Goal: Task Accomplishment & Management: Manage account settings

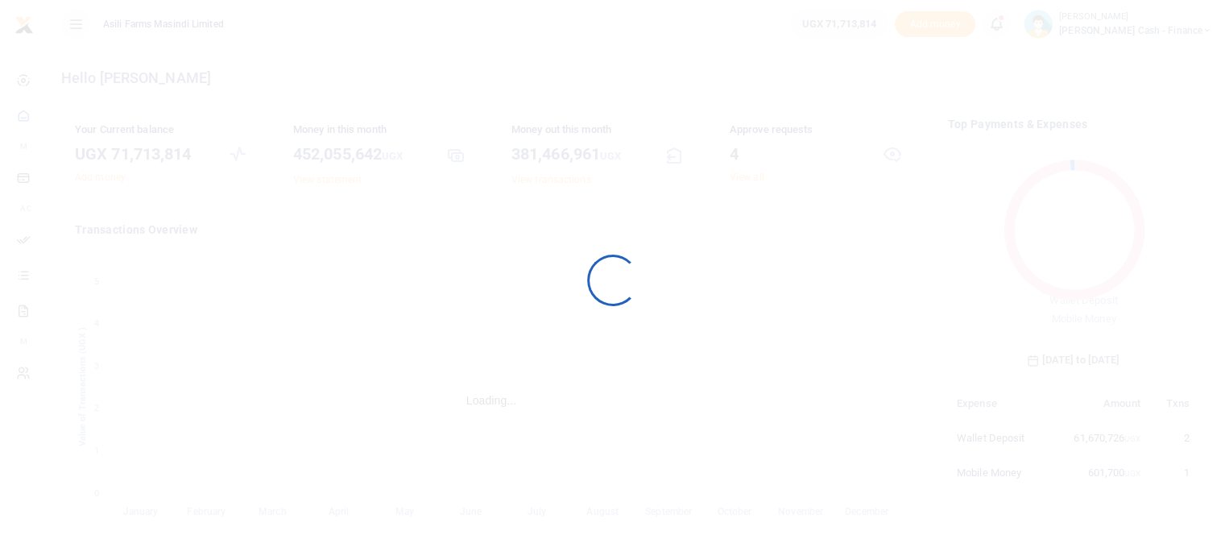
scroll to position [213, 238]
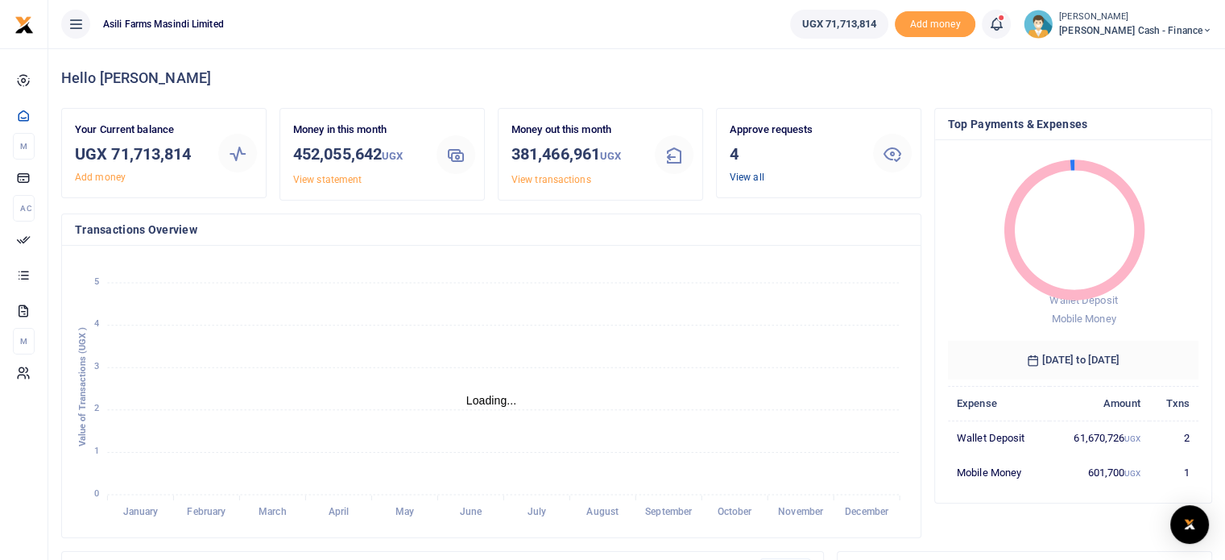
click at [738, 176] on link "View all" at bounding box center [746, 176] width 35 height 11
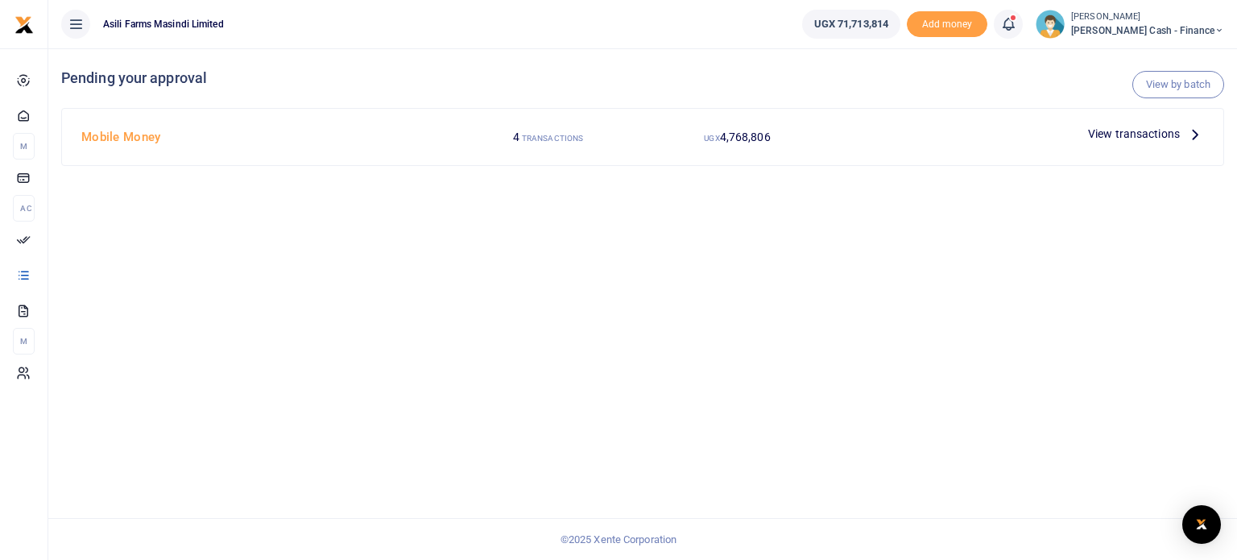
click at [1117, 128] on span "View transactions" at bounding box center [1134, 134] width 92 height 18
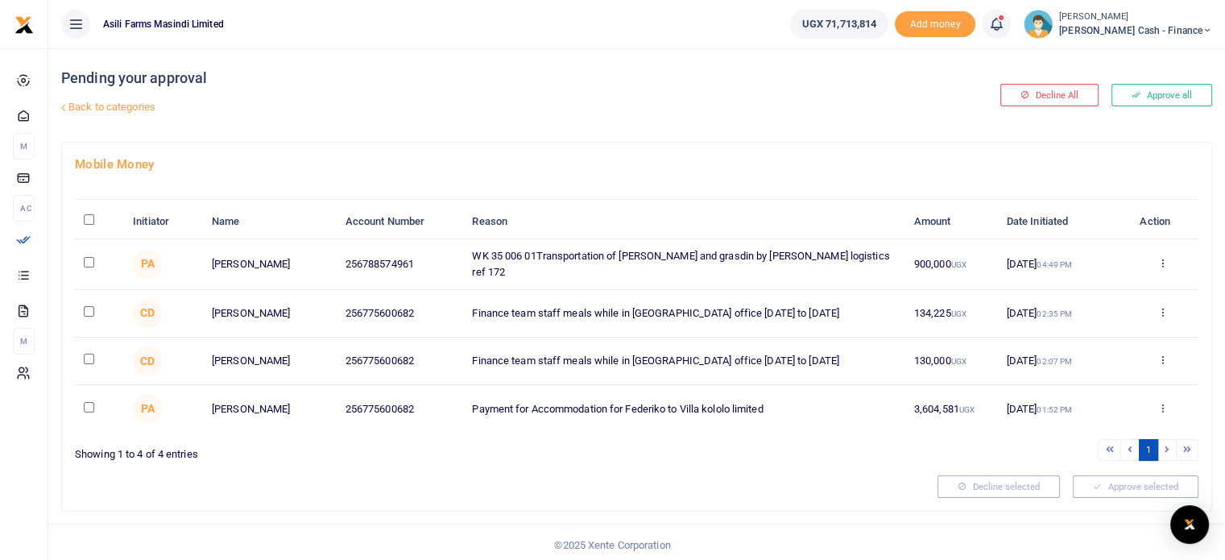
click at [750, 68] on div "Pending your approval Back to categories" at bounding box center [442, 94] width 762 height 93
click at [87, 353] on input "checkbox" at bounding box center [89, 358] width 10 height 10
checkbox input "true"
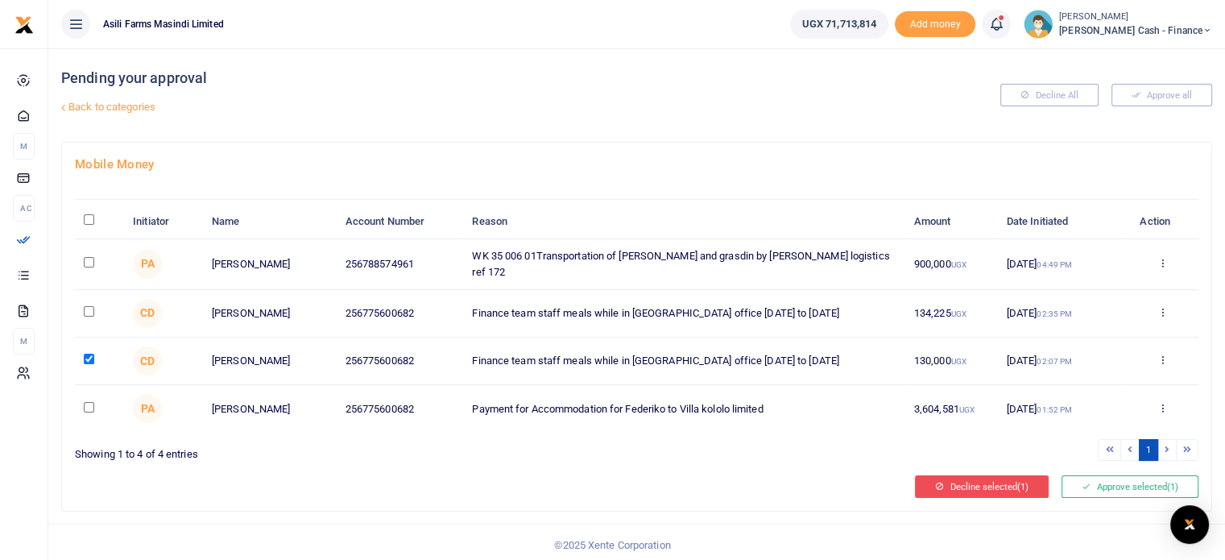
click at [996, 477] on button "Decline selected (1)" at bounding box center [982, 486] width 134 height 23
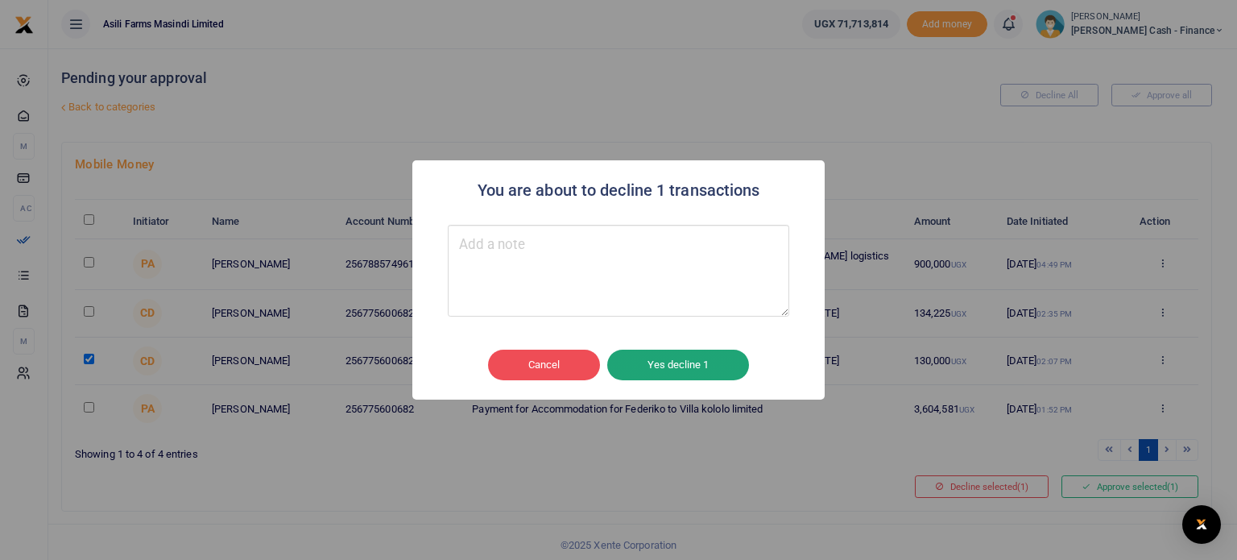
click at [667, 374] on button "Yes decline 1" at bounding box center [678, 364] width 142 height 31
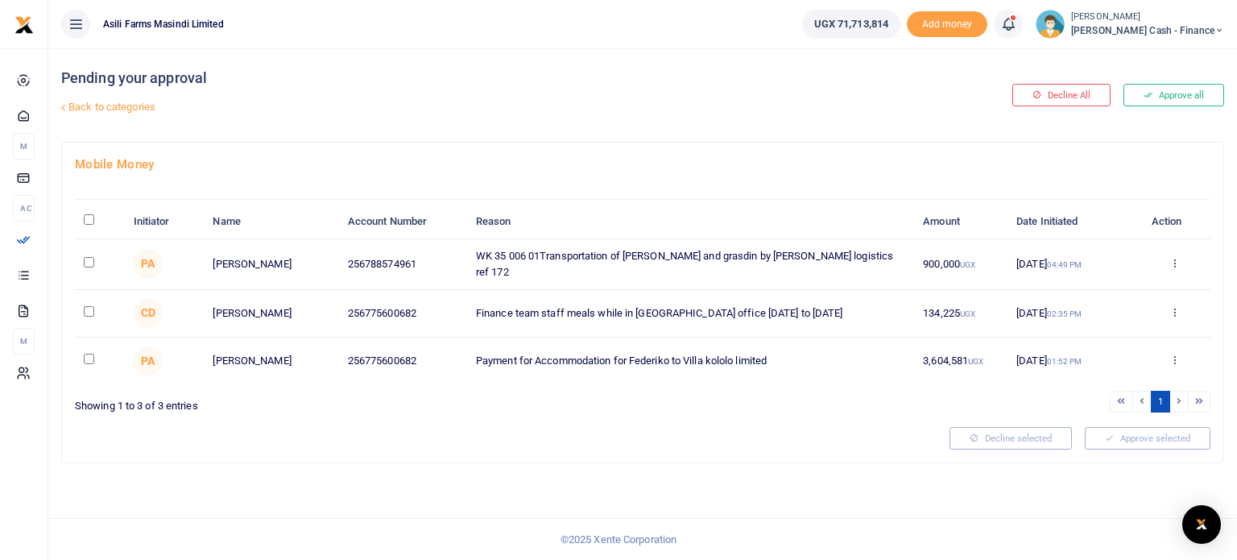
click at [89, 306] on input "checkbox" at bounding box center [89, 311] width 10 height 10
checkbox input "true"
click at [1172, 257] on icon at bounding box center [1174, 262] width 10 height 11
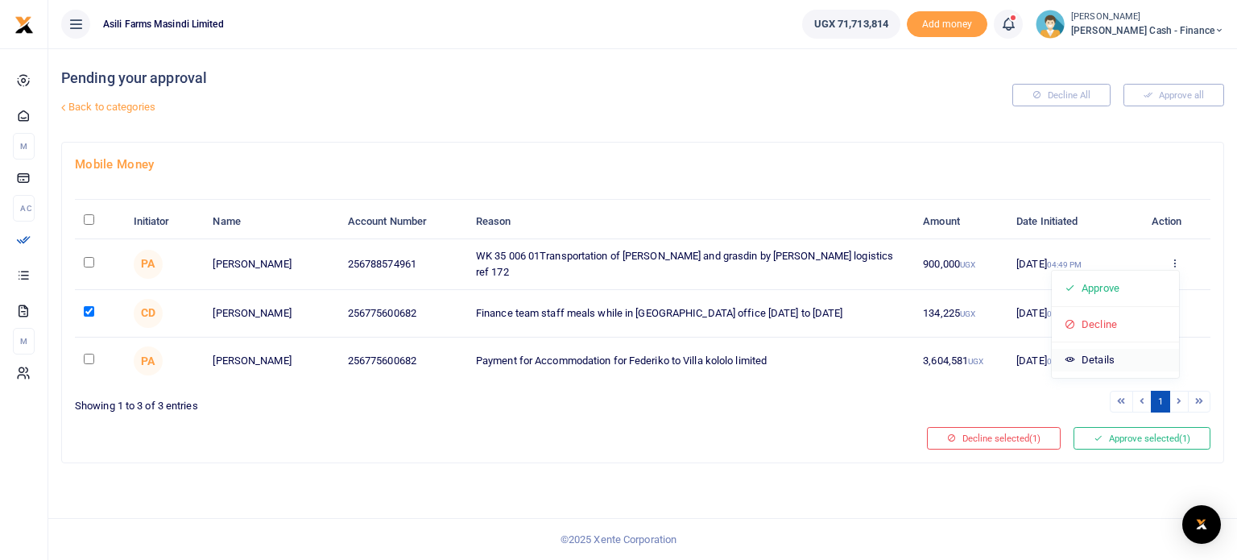
click at [1101, 360] on link "Details" at bounding box center [1114, 360] width 127 height 23
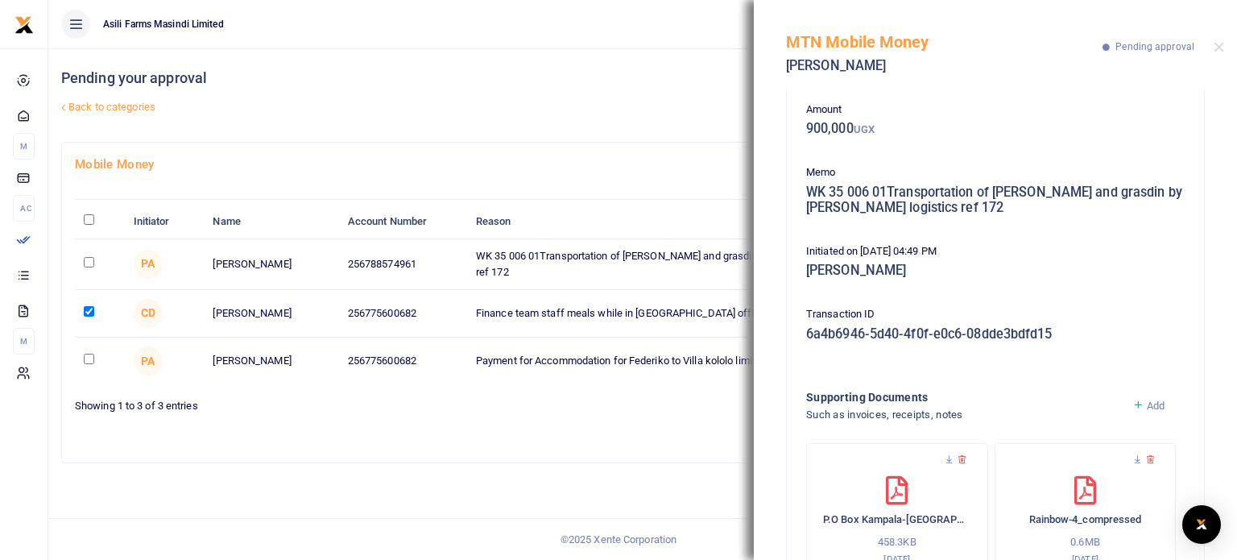
scroll to position [136, 0]
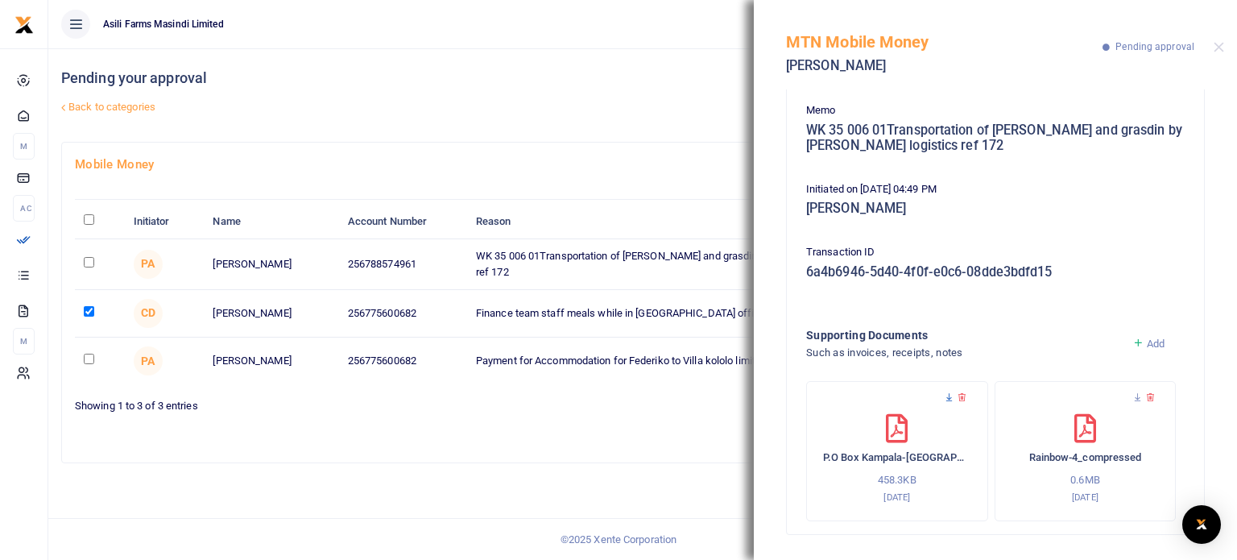
click at [948, 397] on icon at bounding box center [949, 397] width 10 height 10
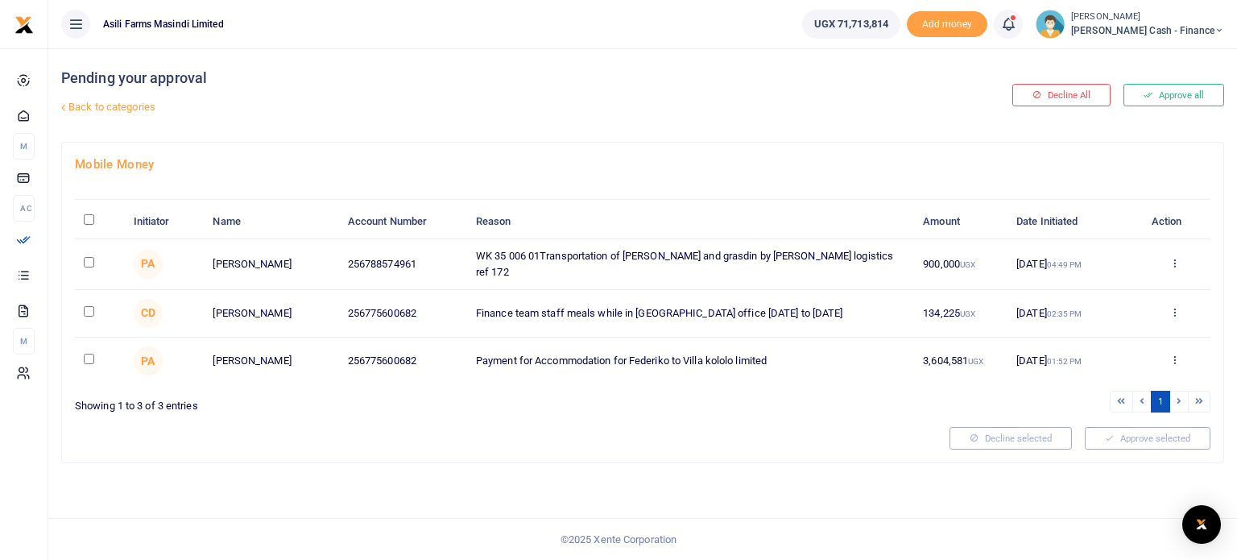
click at [1172, 257] on icon at bounding box center [1174, 262] width 10 height 11
click at [1097, 357] on link "Details" at bounding box center [1114, 360] width 127 height 23
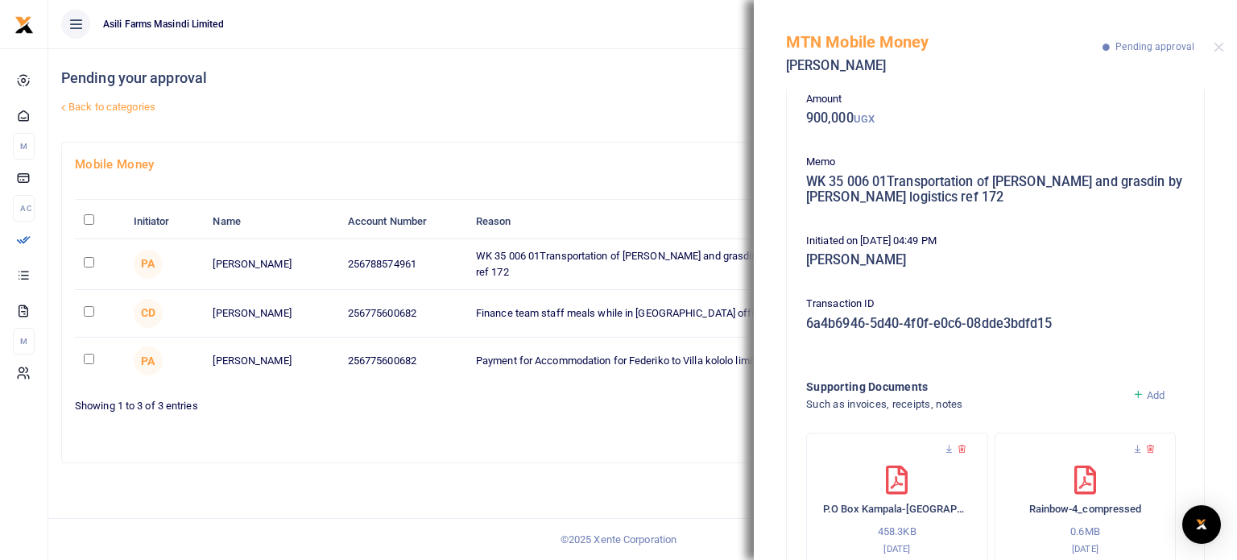
scroll to position [136, 0]
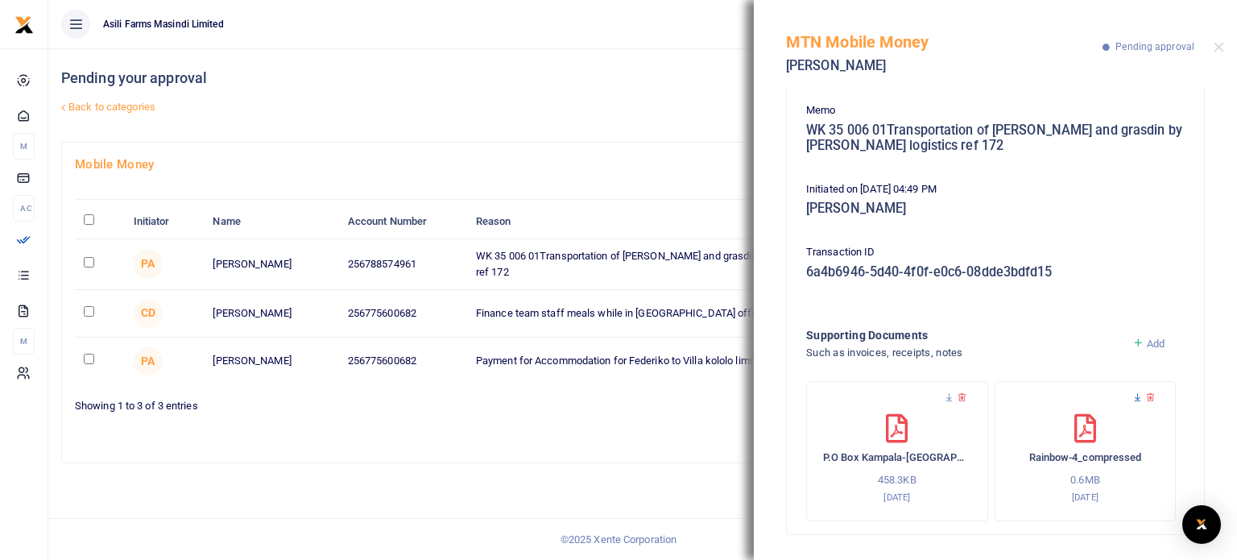
click at [1132, 395] on icon at bounding box center [1137, 397] width 10 height 10
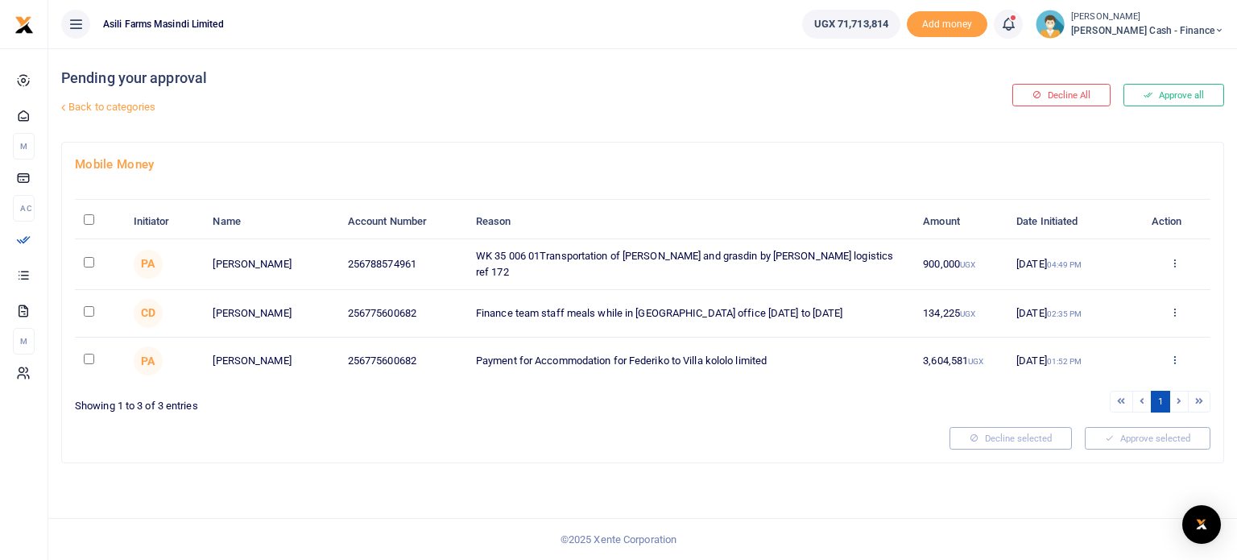
click at [1175, 353] on icon at bounding box center [1174, 358] width 10 height 11
click at [1105, 453] on link "Details" at bounding box center [1114, 455] width 127 height 23
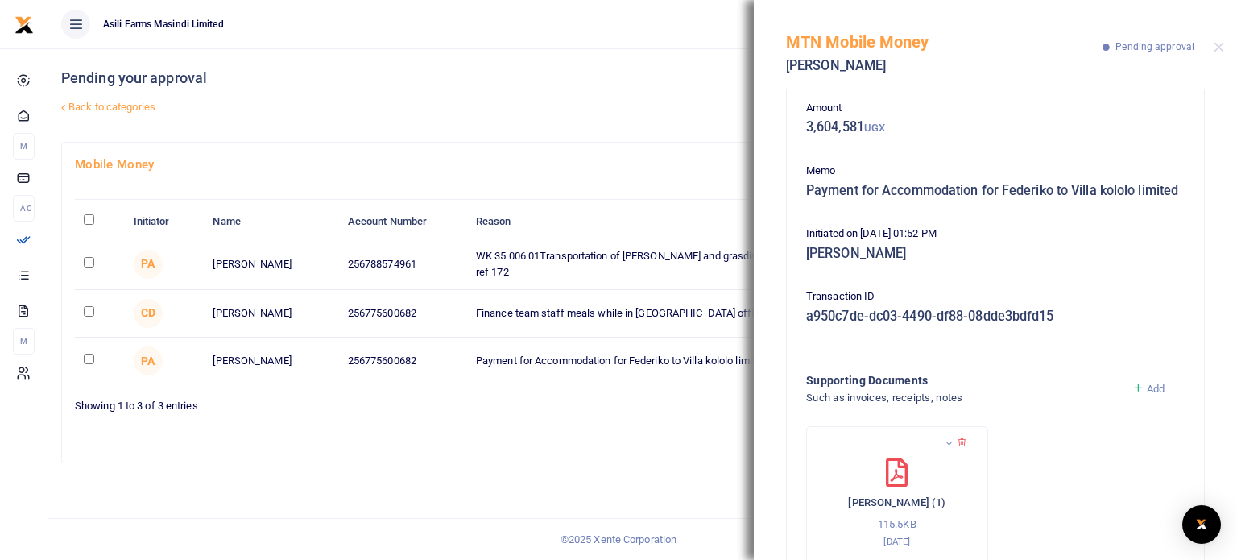
scroll to position [136, 0]
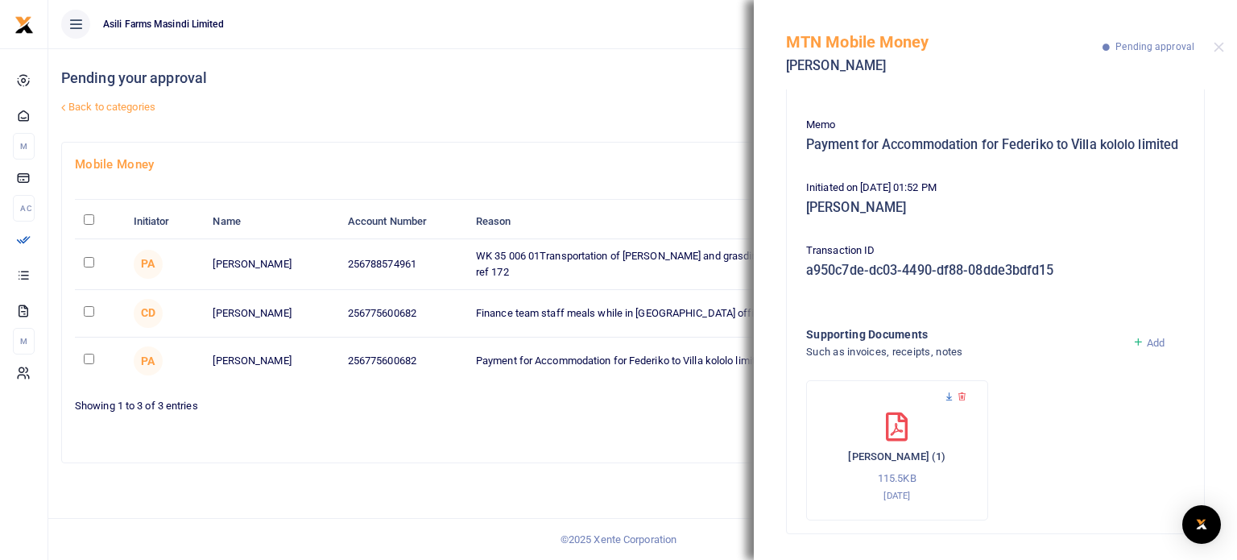
click at [947, 397] on icon at bounding box center [949, 396] width 10 height 10
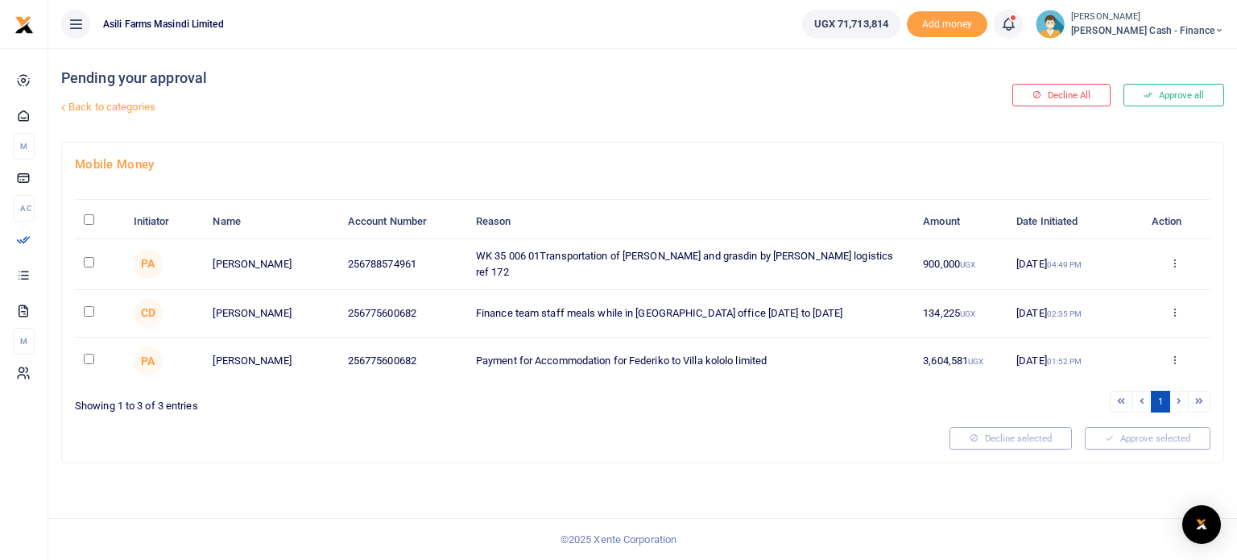
click at [89, 258] on input "checkbox" at bounding box center [89, 262] width 10 height 10
checkbox input "true"
click at [88, 307] on input "checkbox" at bounding box center [89, 311] width 10 height 10
checkbox input "true"
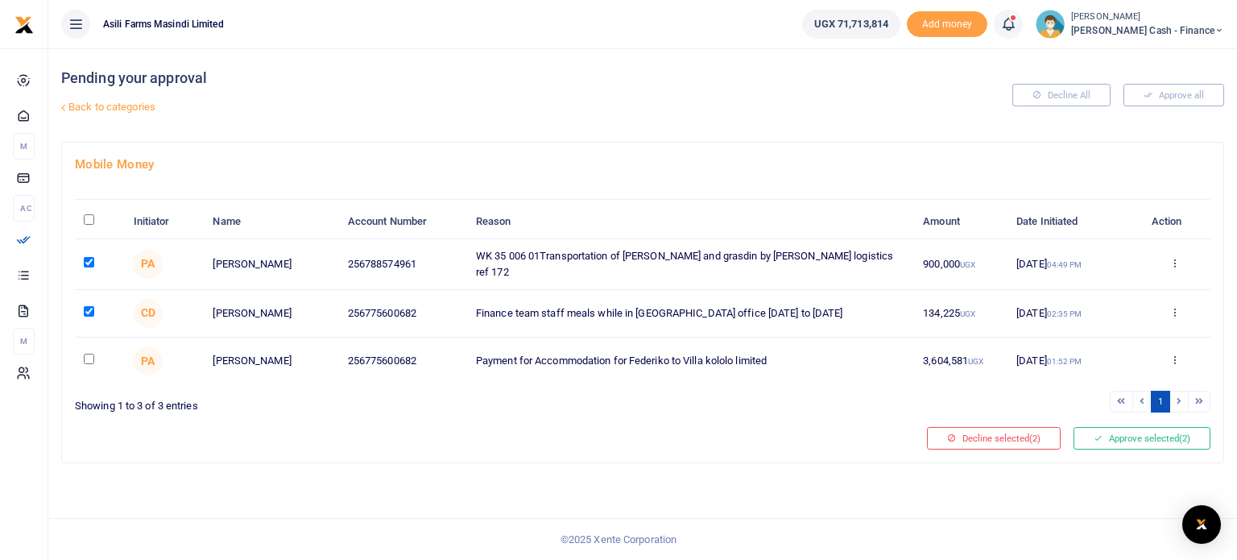
click at [88, 353] on input "checkbox" at bounding box center [89, 358] width 10 height 10
checkbox input "true"
click at [1120, 437] on button "Approve selected (3)" at bounding box center [1141, 438] width 137 height 23
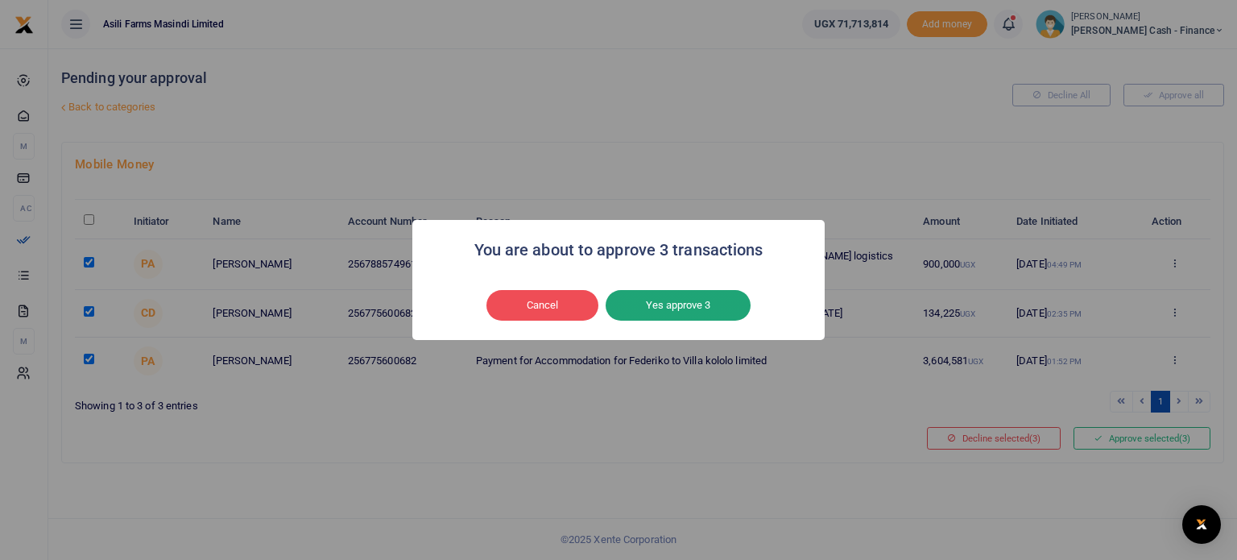
click at [682, 299] on button "Yes approve 3" at bounding box center [677, 305] width 145 height 31
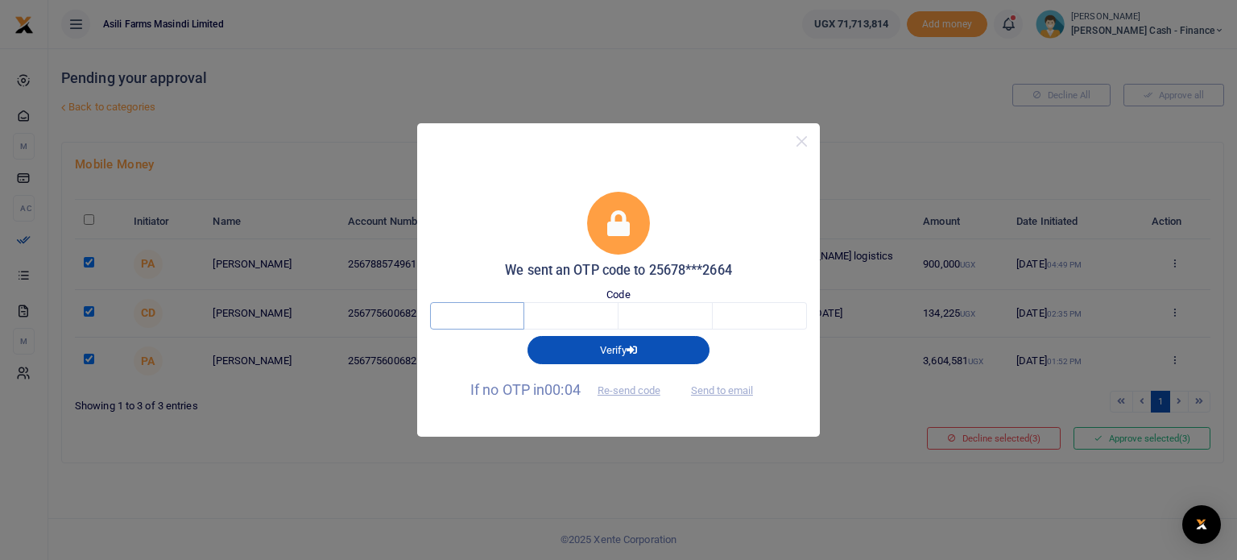
click at [504, 307] on input "text" at bounding box center [477, 315] width 94 height 27
type input "8"
type input "5"
type input "1"
type input "2"
